Goal: Complete application form

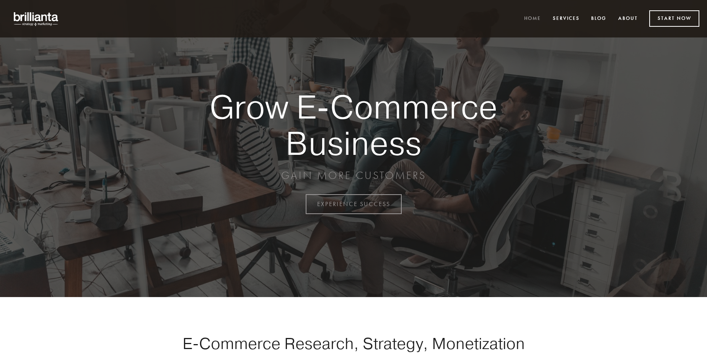
scroll to position [2005, 0]
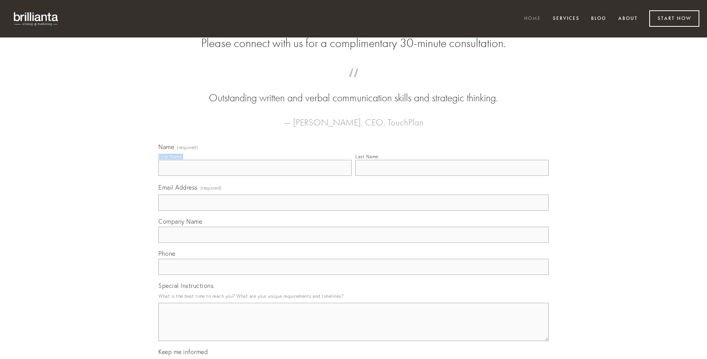
type input "[PERSON_NAME]"
click at [452, 176] on input "Last Name" at bounding box center [451, 168] width 193 height 16
type input "[PERSON_NAME]"
click at [353, 211] on input "Email Address (required)" at bounding box center [353, 203] width 390 height 16
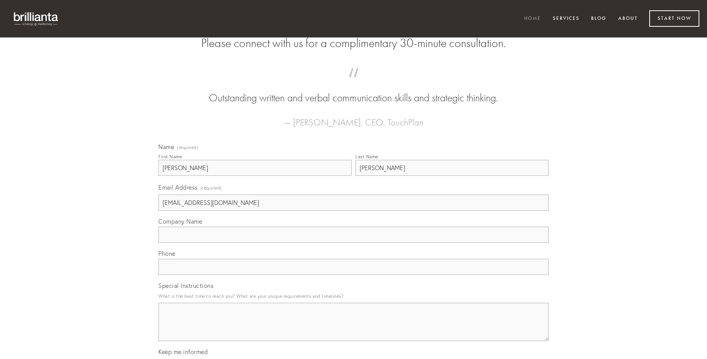
type input "[EMAIL_ADDRESS][DOMAIN_NAME]"
click at [353, 243] on input "Company Name" at bounding box center [353, 235] width 390 height 16
type input "sol"
click at [353, 275] on input "text" at bounding box center [353, 267] width 390 height 16
click at [353, 329] on textarea "Special Instructions" at bounding box center [353, 322] width 390 height 38
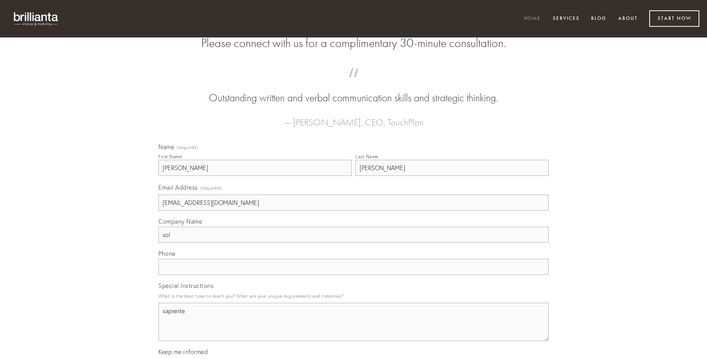
type textarea "sapiente"
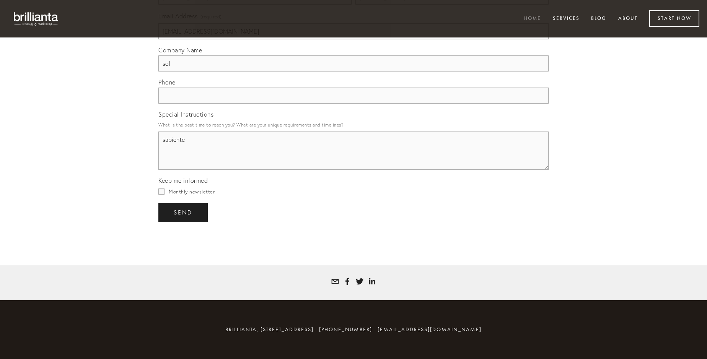
click at [184, 212] on span "send" at bounding box center [183, 212] width 19 height 7
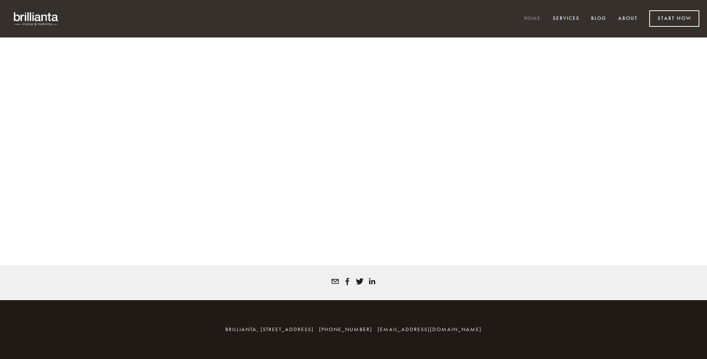
scroll to position [1994, 0]
